Goal: Task Accomplishment & Management: Complete application form

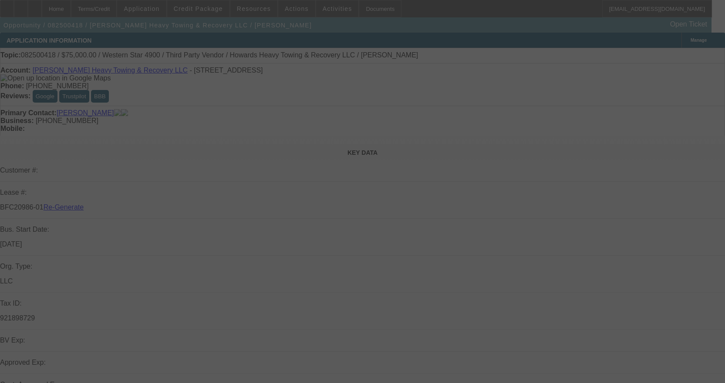
select select "3"
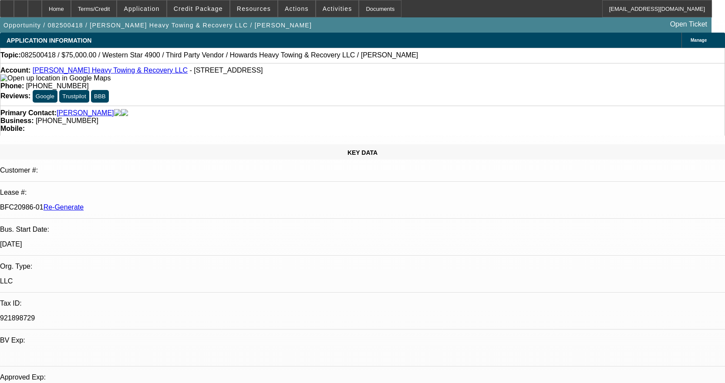
select select "0"
select select "2"
select select "0.1"
select select "4"
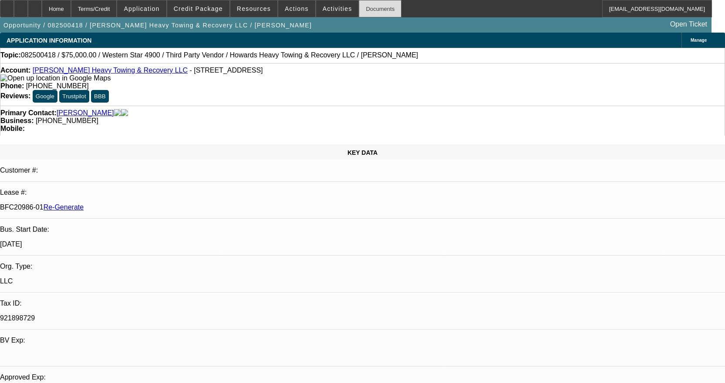
click at [362, 11] on div "Documents" at bounding box center [380, 8] width 43 height 17
click at [361, 9] on div "Documents" at bounding box center [380, 8] width 43 height 17
click at [329, 6] on span "Activities" at bounding box center [337, 8] width 30 height 7
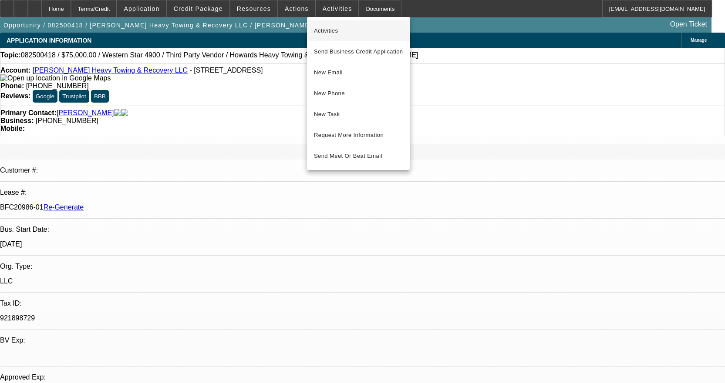
click at [337, 30] on span "Activities" at bounding box center [358, 31] width 89 height 10
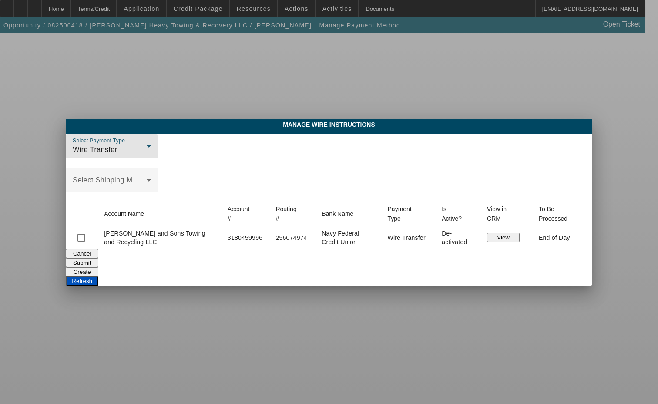
click at [98, 267] on button "Create" at bounding box center [82, 271] width 33 height 9
